Goal: Information Seeking & Learning: Learn about a topic

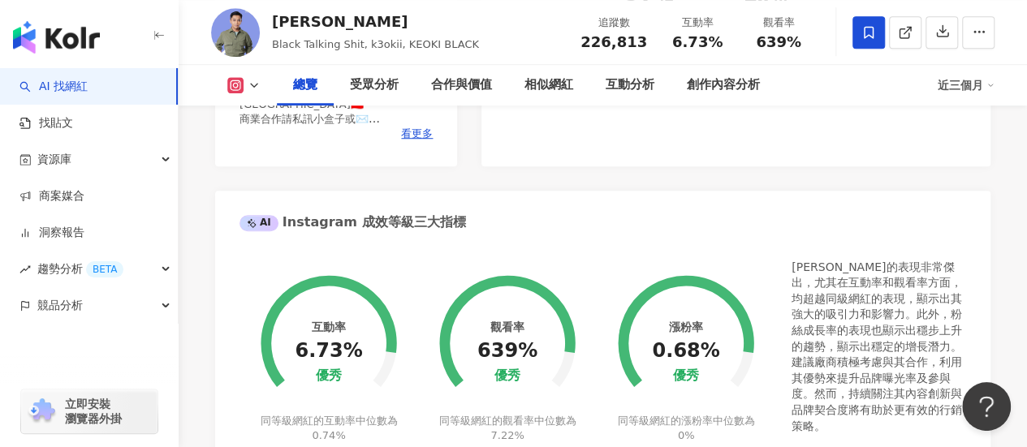
scroll to position [270, 0]
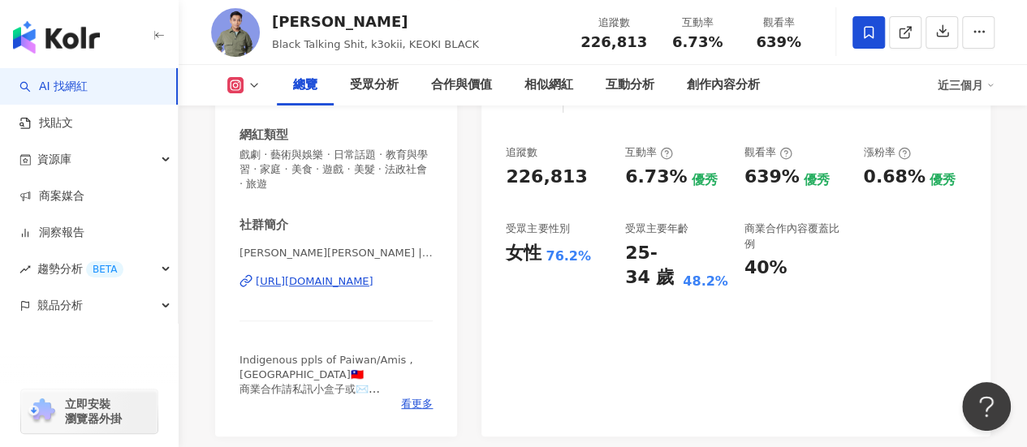
click at [411, 269] on div "布萊克薛薛 Drangadrang | k3okii https://www.instagram.com/k3okii/" at bounding box center [335, 293] width 193 height 95
click at [373, 278] on div "https://www.instagram.com/k3okii/" at bounding box center [315, 281] width 118 height 15
